Goal: Check status: Check status

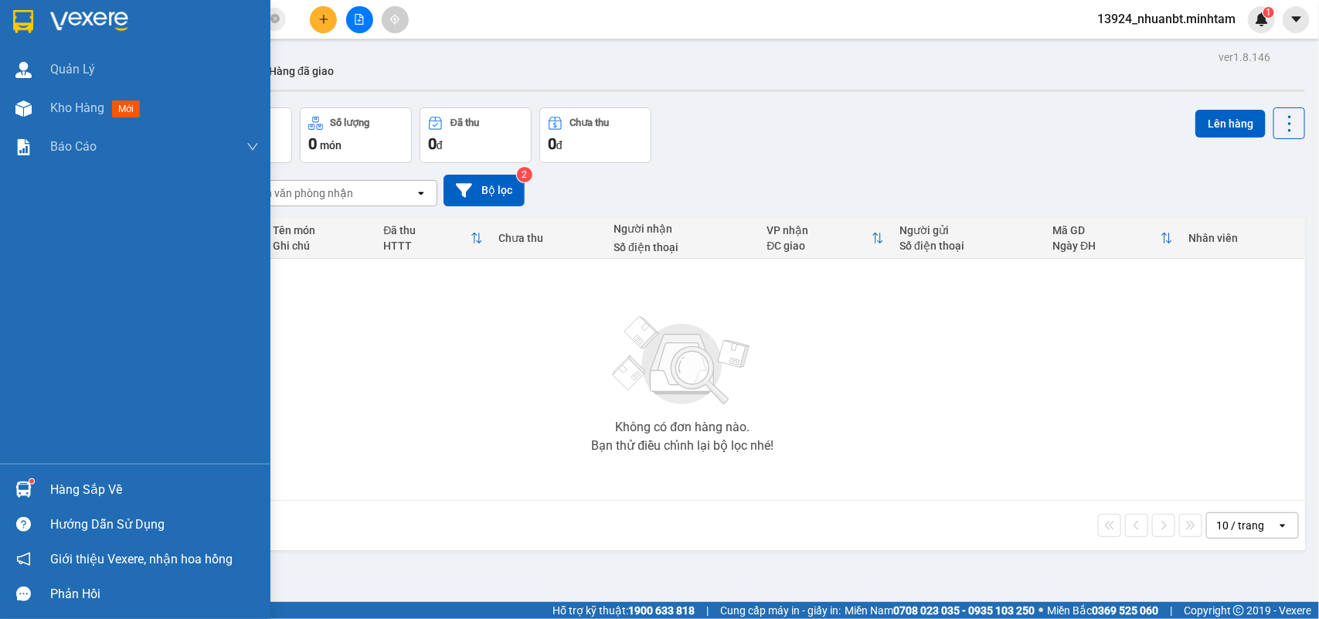
click at [36, 488] on div "Hàng sắp về" at bounding box center [135, 489] width 270 height 35
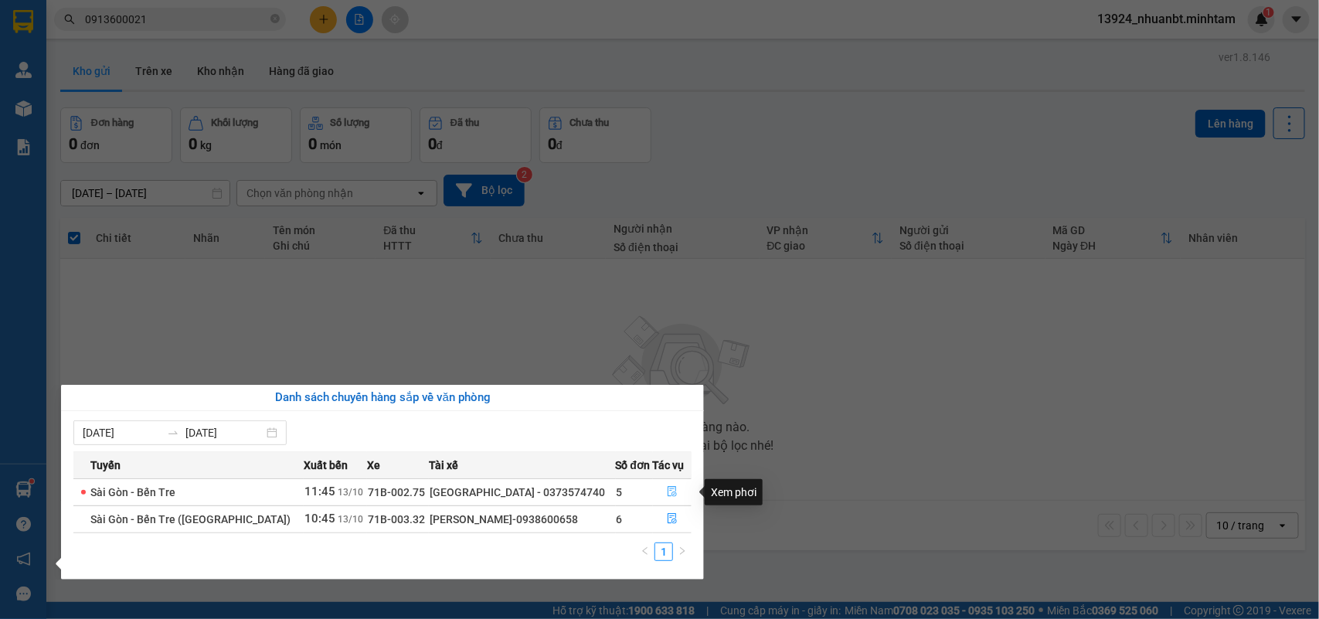
click at [667, 495] on icon "file-done" at bounding box center [672, 491] width 11 height 11
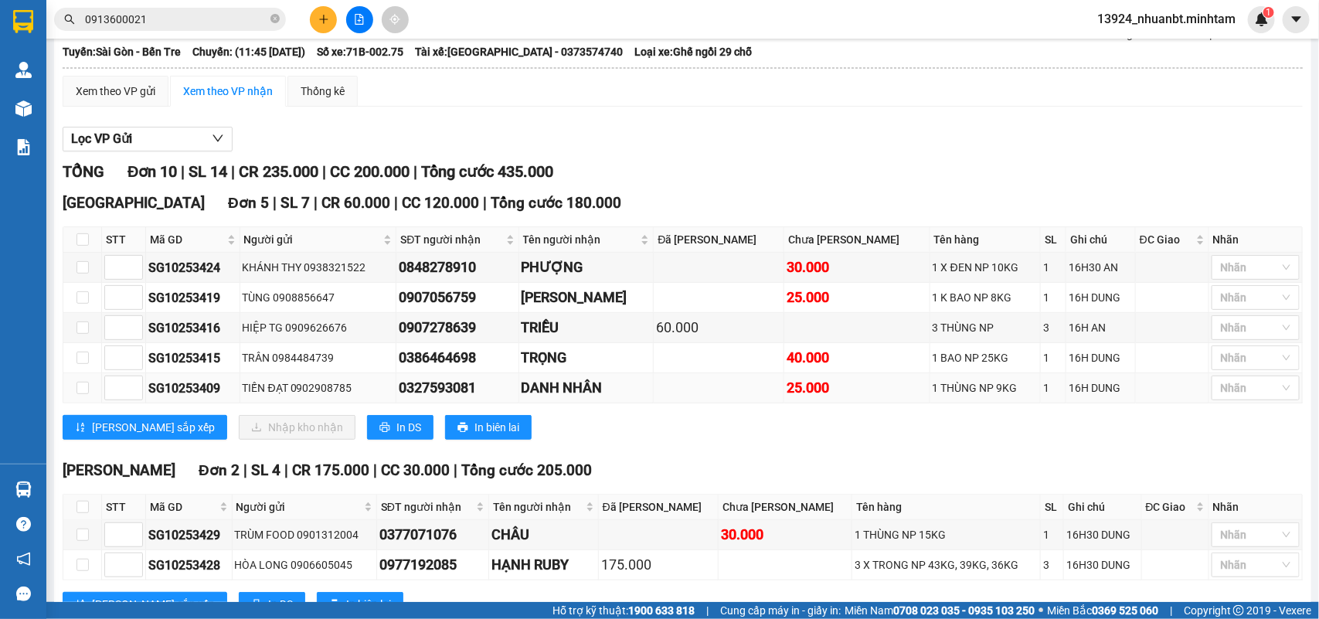
scroll to position [193, 0]
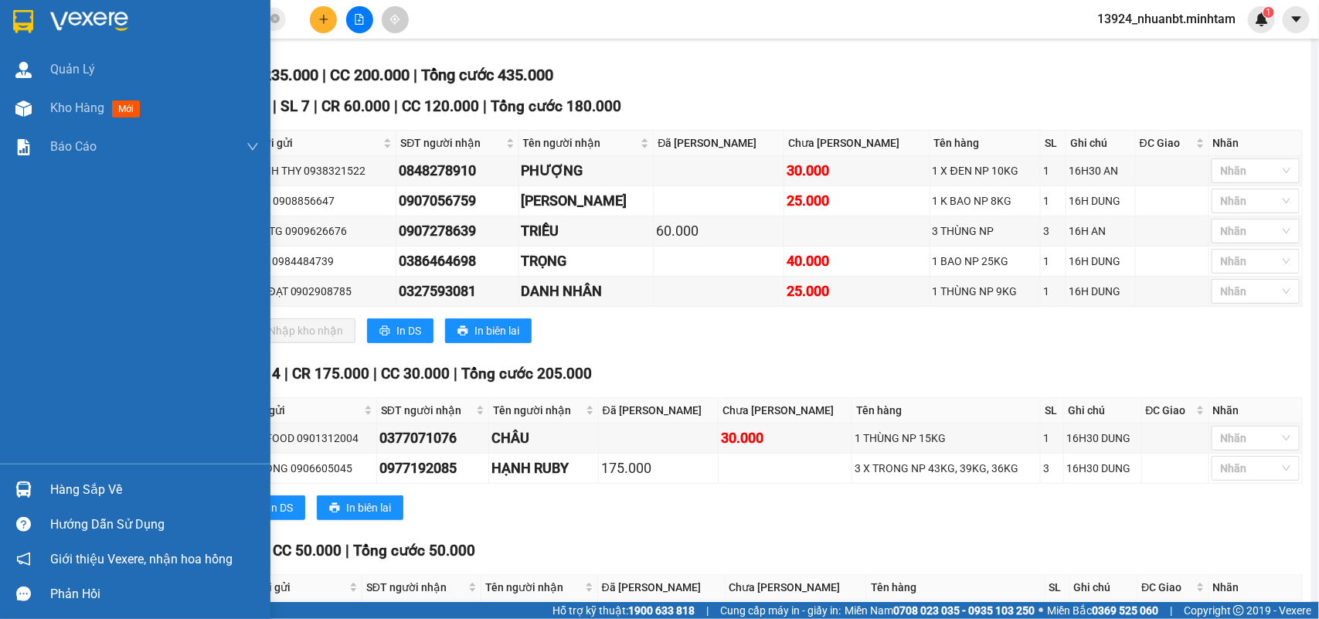
click at [40, 483] on div "Hàng sắp về" at bounding box center [135, 489] width 270 height 35
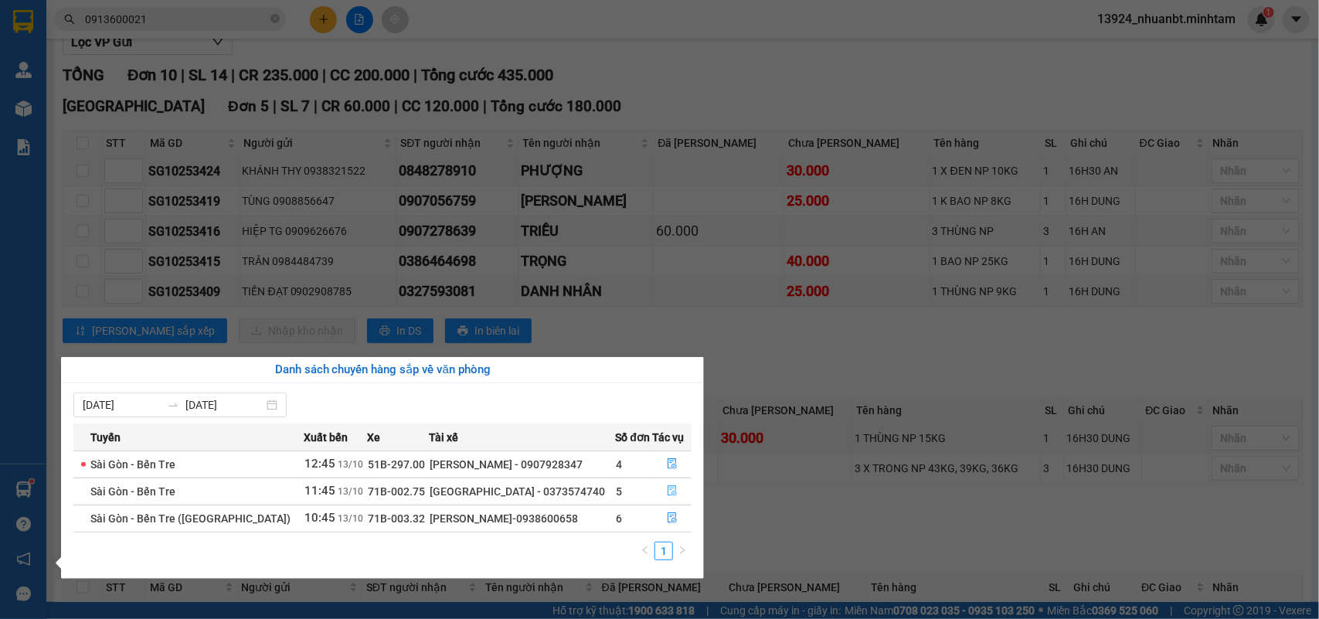
click at [667, 491] on icon "file-done" at bounding box center [672, 490] width 11 height 11
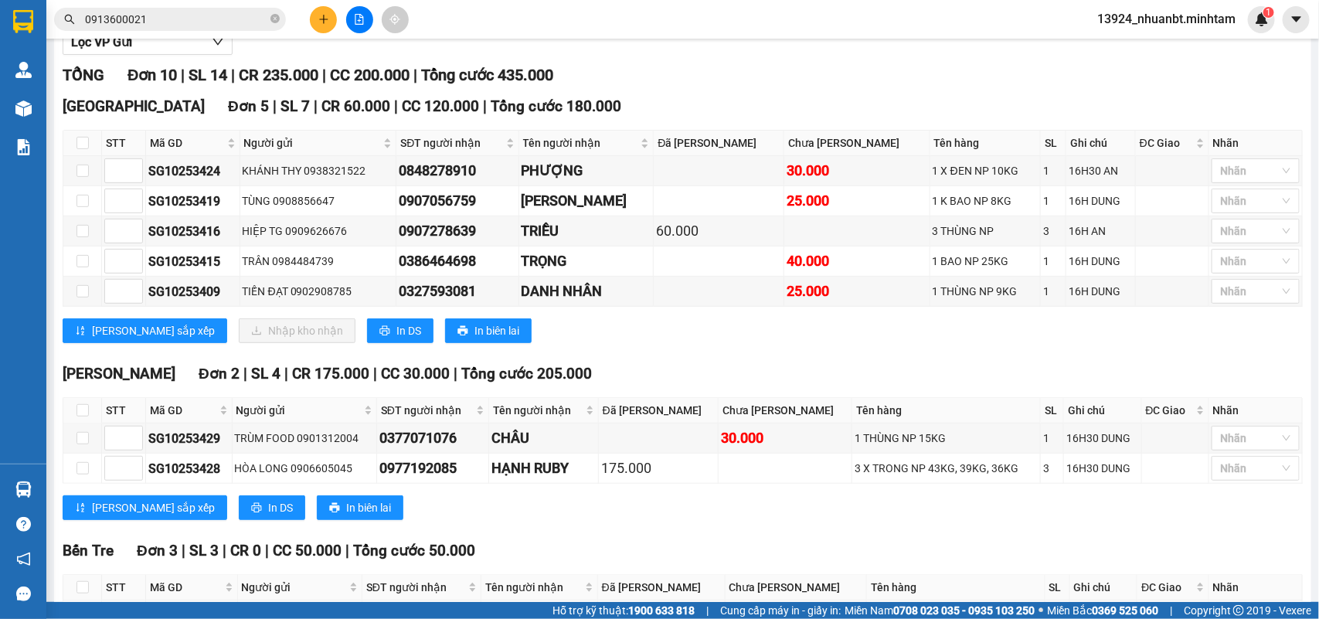
scroll to position [386, 0]
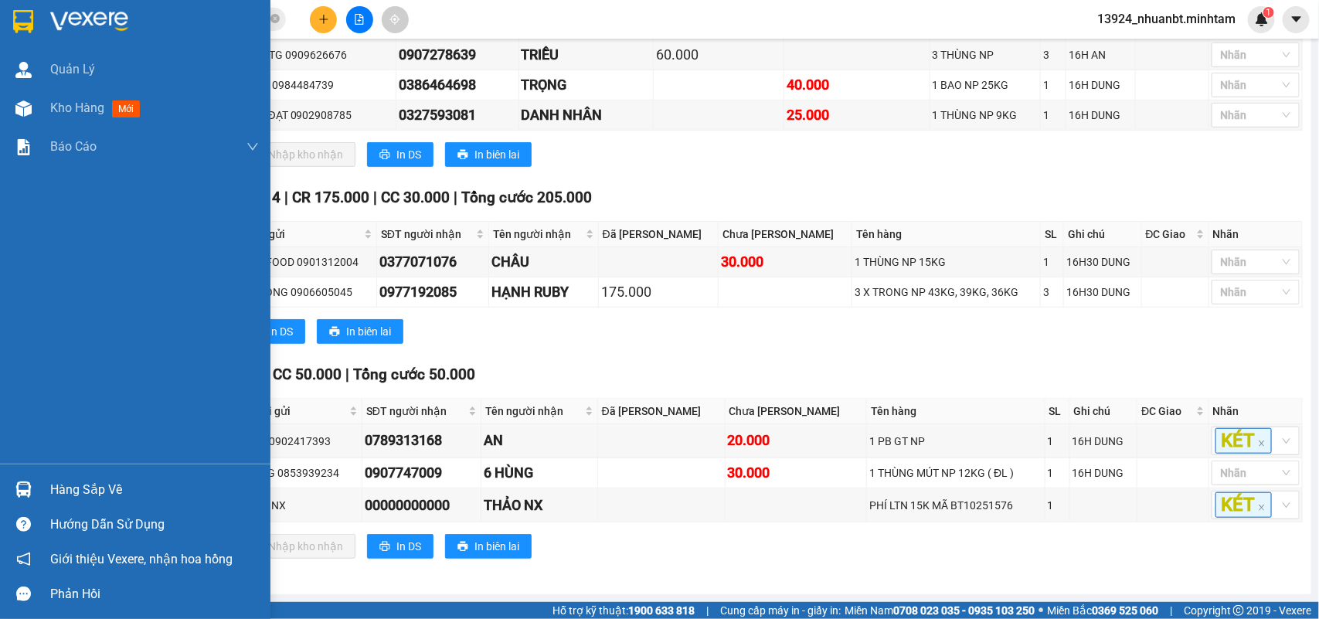
click at [21, 473] on div "Hàng sắp về" at bounding box center [135, 489] width 270 height 35
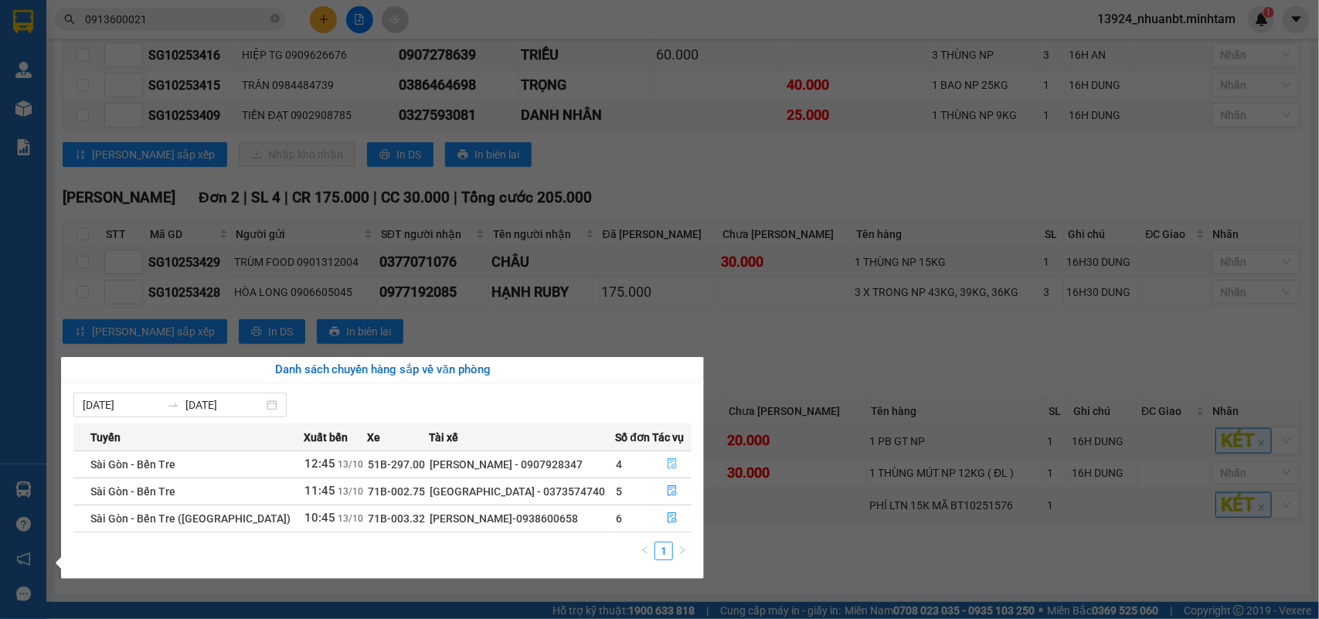
click at [665, 457] on button "button" at bounding box center [673, 464] width 38 height 25
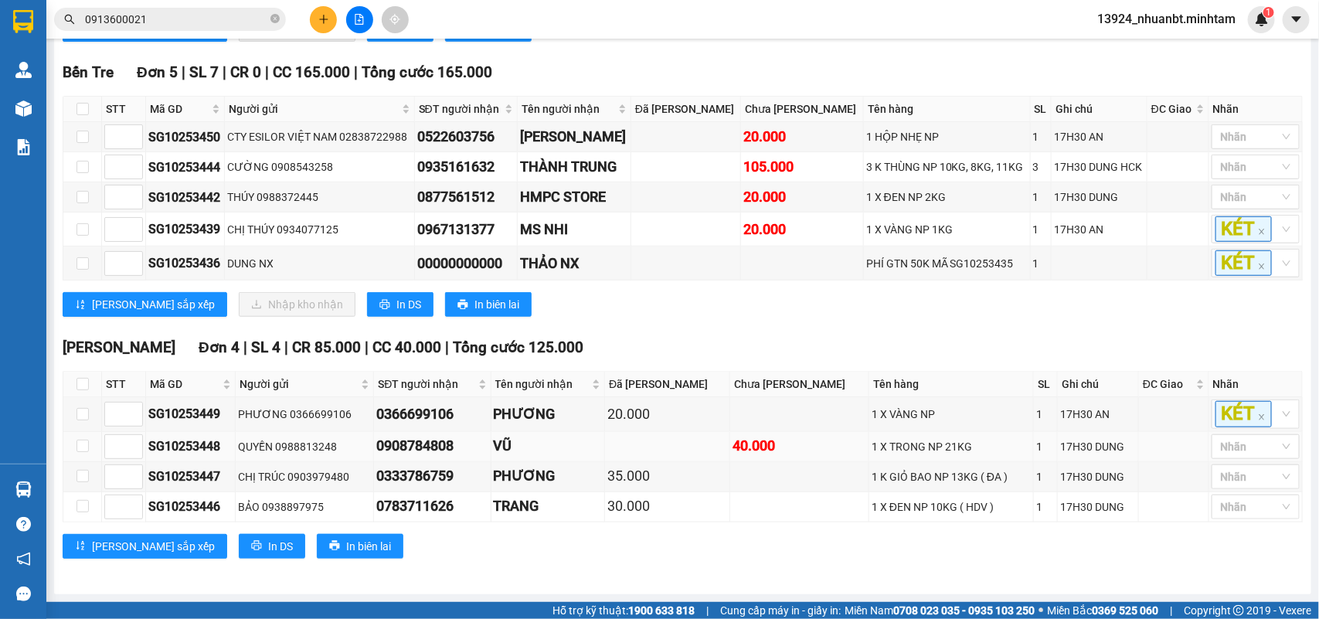
scroll to position [122, 0]
